Goal: Task Accomplishment & Management: Use online tool/utility

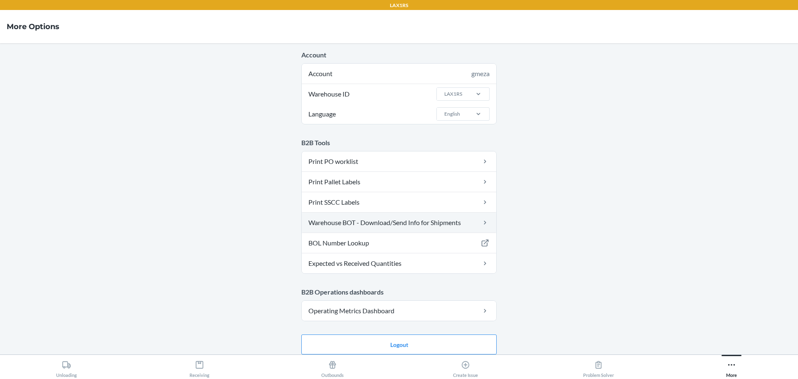
click at [387, 222] on link "Warehouse BOT - Download/Send Info for Shipments" at bounding box center [399, 222] width 195 height 20
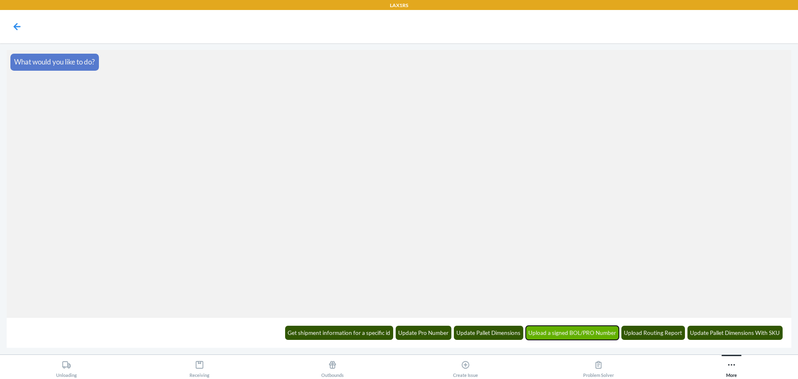
click at [567, 331] on button "Upload a signed BOL/PRO Number" at bounding box center [573, 333] width 94 height 14
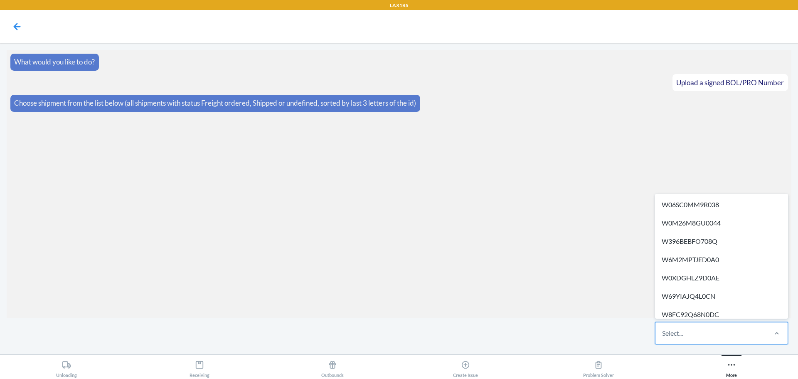
click at [716, 337] on div "Select..." at bounding box center [711, 333] width 111 height 22
click at [663, 337] on input "option W06SC0MM9R038 focused, 1 of 517. 517 results available. Use Up and Down …" at bounding box center [662, 333] width 1 height 10
click at [691, 330] on div "Select..." at bounding box center [711, 333] width 111 height 22
click at [663, 330] on input "option W06SC0MM9R038 focused, 1 of 517. 517 results available. Use Up and Down …" at bounding box center [662, 333] width 1 height 10
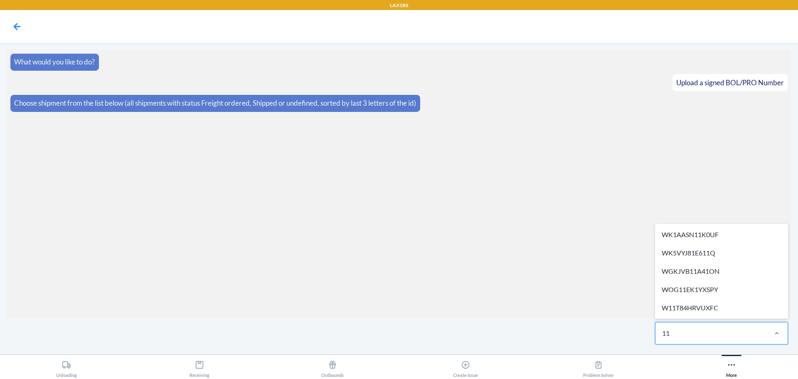
type input "1"
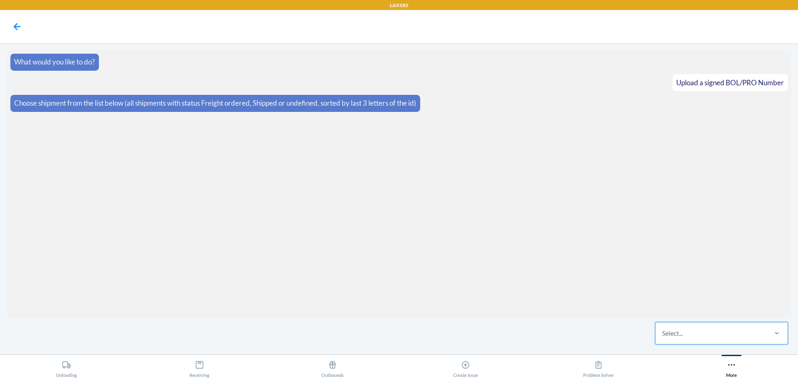
click at [723, 339] on div "Select..." at bounding box center [711, 333] width 111 height 22
click at [663, 338] on input "0 results available. Select is focused ,type to refine list, press Down to open…" at bounding box center [662, 333] width 1 height 10
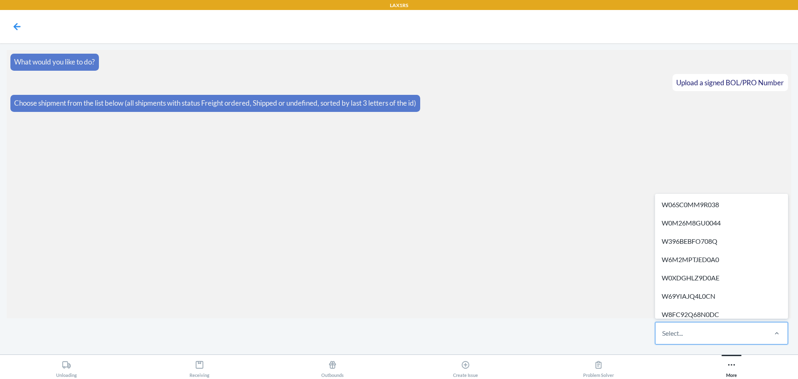
paste input "W0ORQL3901IO8"
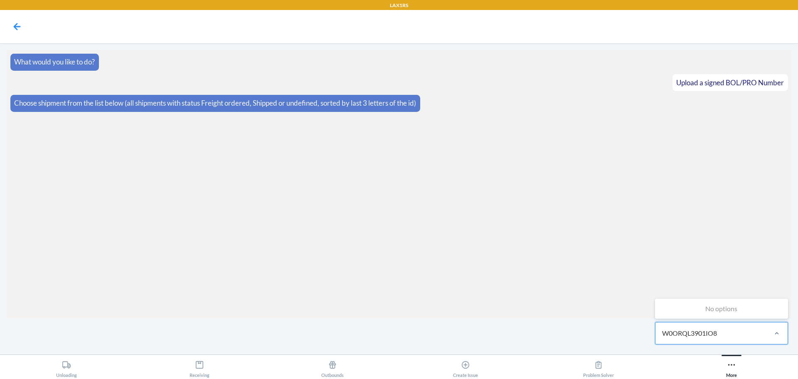
type input "W0ORQL3901IO8"
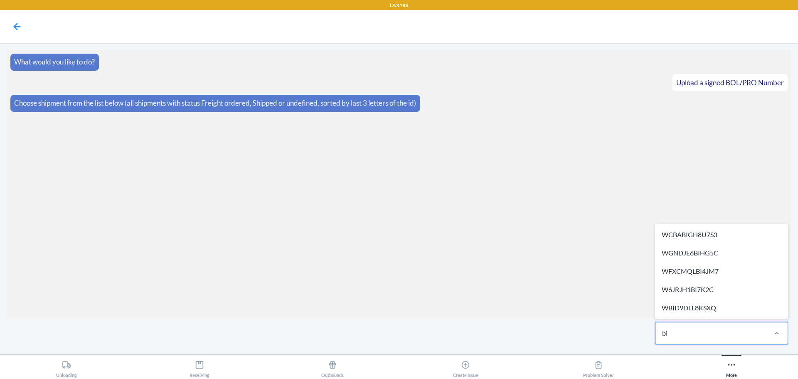
type input "b"
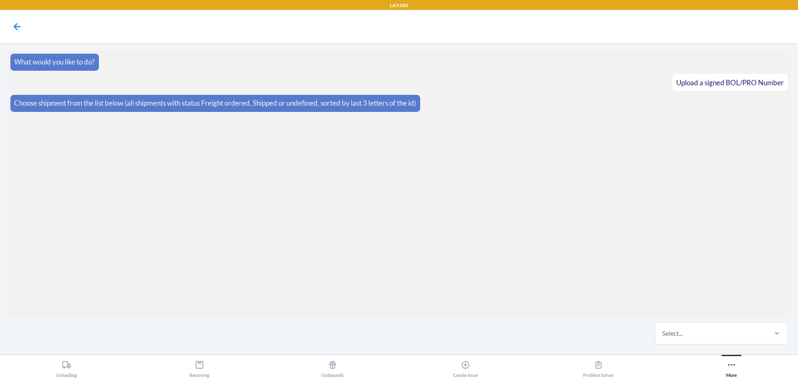
click at [441, 214] on section "What would you like to do? Upload a signed BOL/PRO Number Choose shipment from …" at bounding box center [399, 184] width 785 height 268
